Goal: Find specific page/section: Find specific page/section

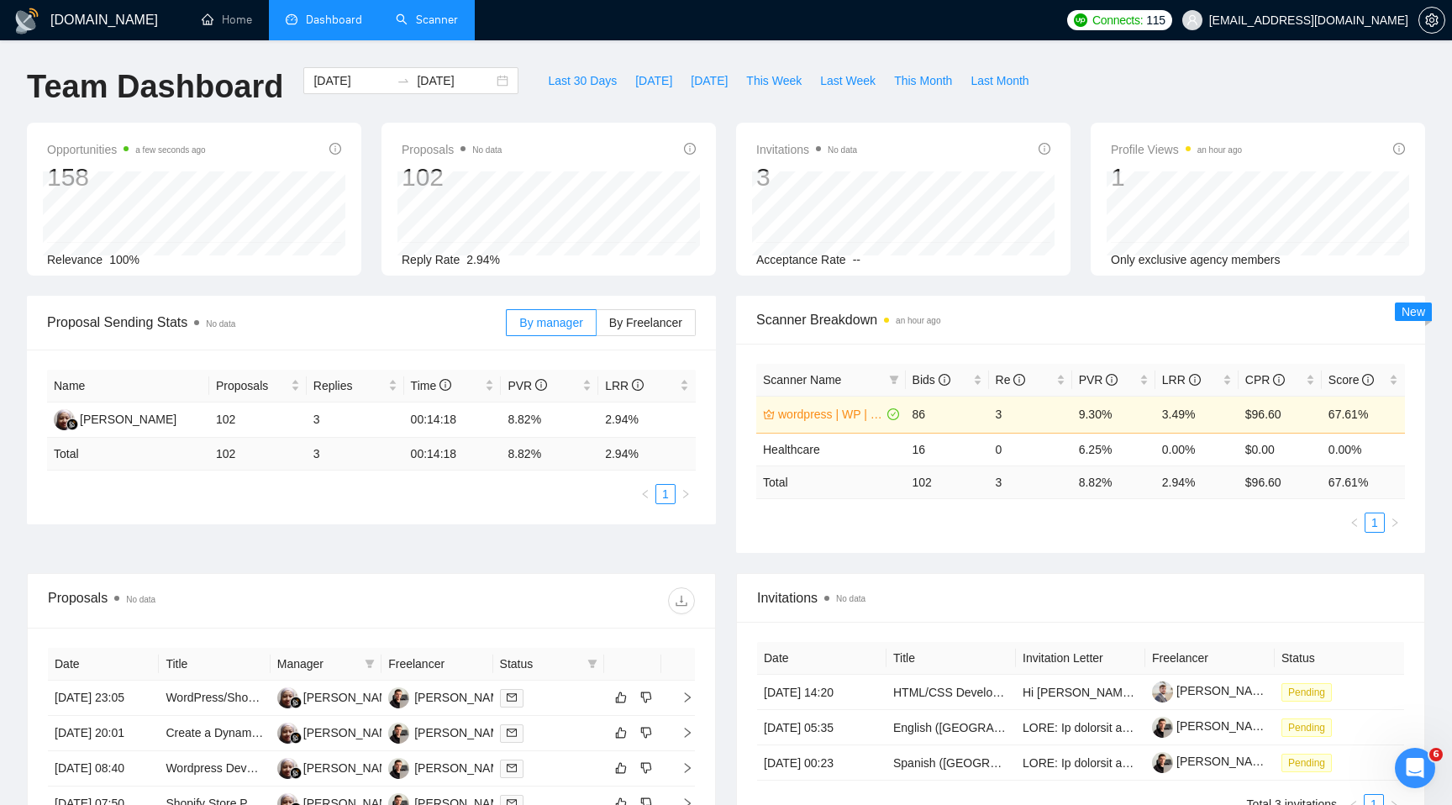
click at [423, 13] on link "Scanner" at bounding box center [427, 20] width 62 height 14
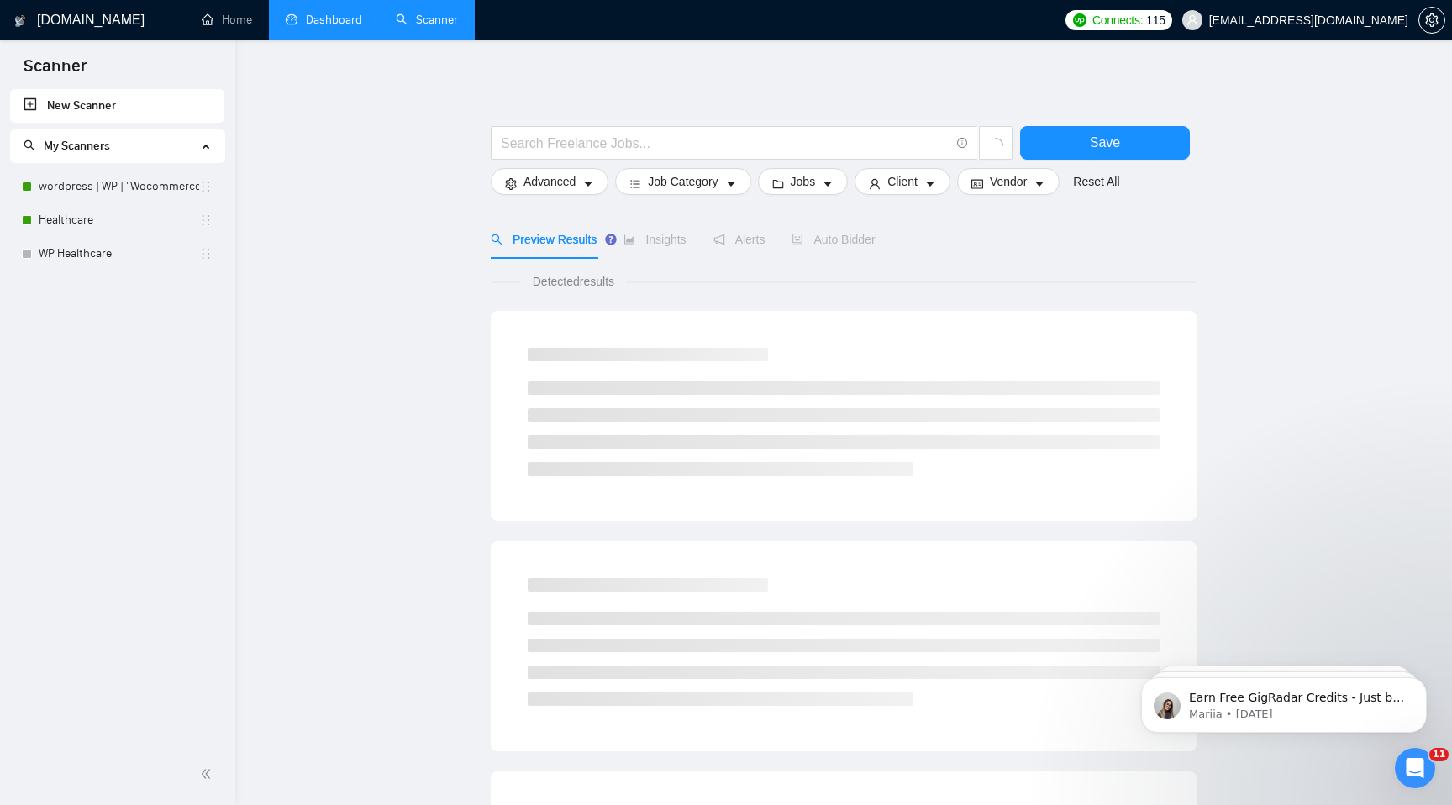
click at [328, 27] on link "Dashboard" at bounding box center [324, 20] width 76 height 14
